Goal: Information Seeking & Learning: Learn about a topic

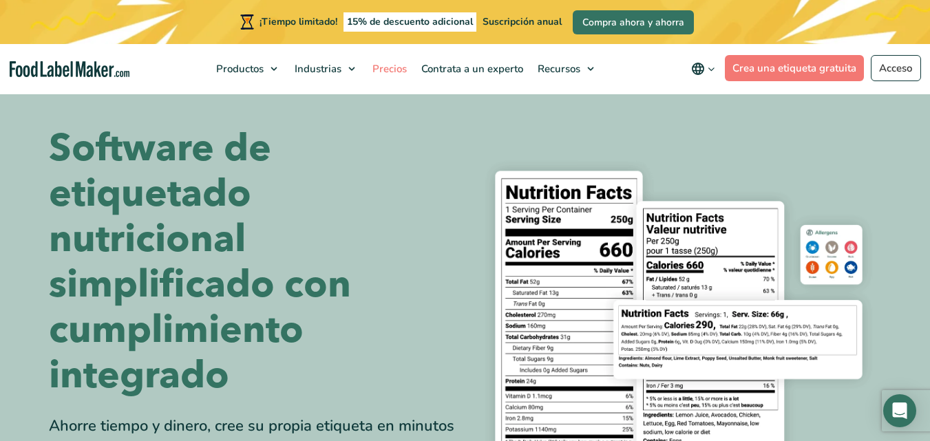
click at [400, 70] on font "Precios" at bounding box center [389, 69] width 34 height 14
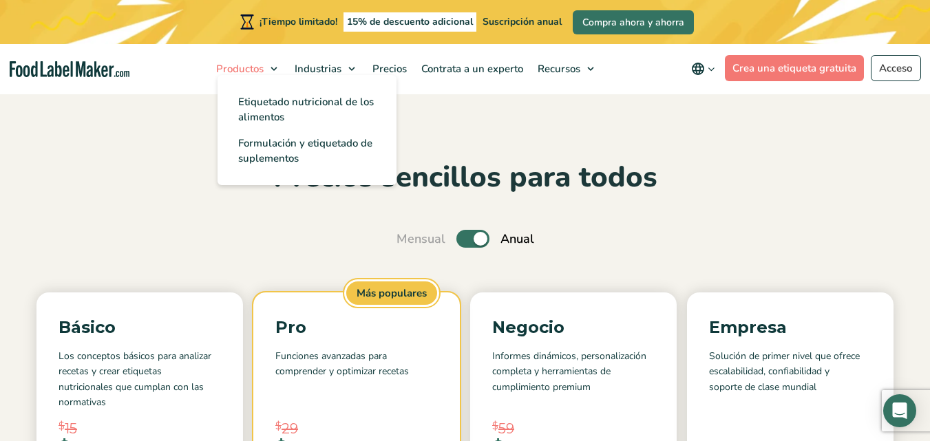
click at [257, 70] on font "Productos" at bounding box center [239, 69] width 47 height 14
click at [251, 116] on font "Etiquetado nutricional de los alimentos" at bounding box center [306, 109] width 136 height 29
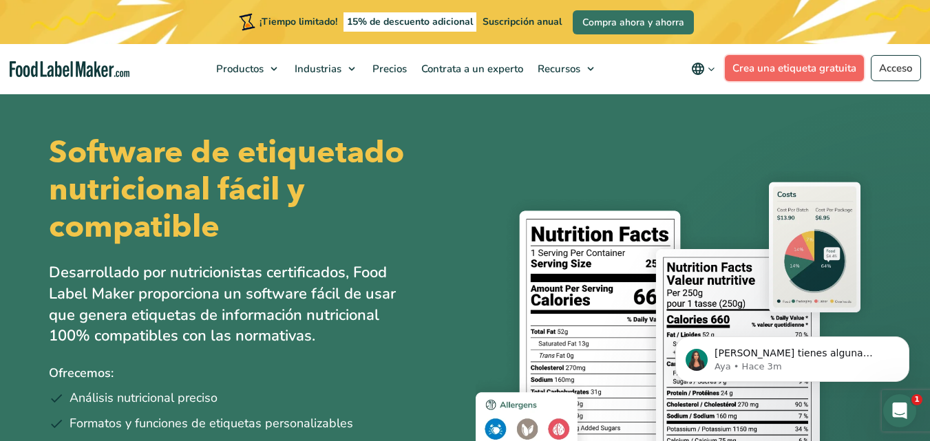
click at [781, 74] on font "Crea una etiqueta gratuita" at bounding box center [794, 68] width 124 height 14
